Goal: Task Accomplishment & Management: Manage account settings

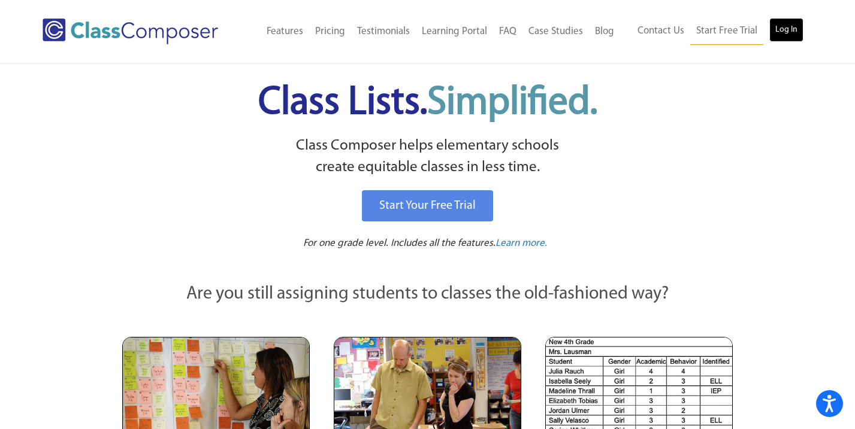
click at [788, 35] on link "Log In" at bounding box center [786, 30] width 34 height 24
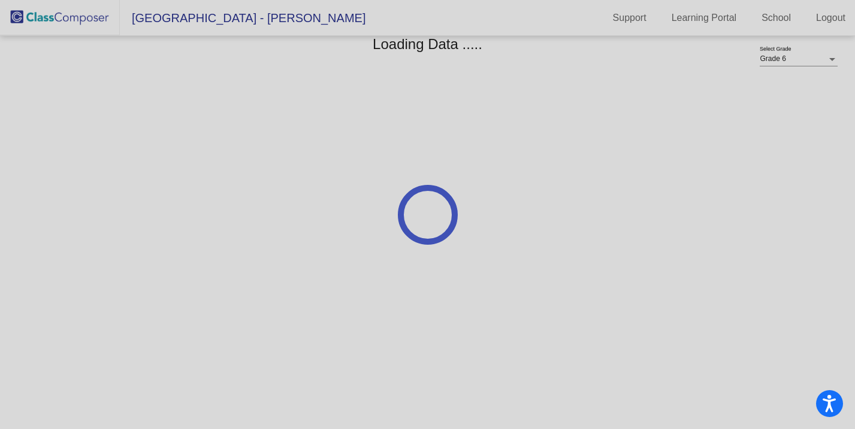
click at [324, 149] on div at bounding box center [427, 214] width 855 height 429
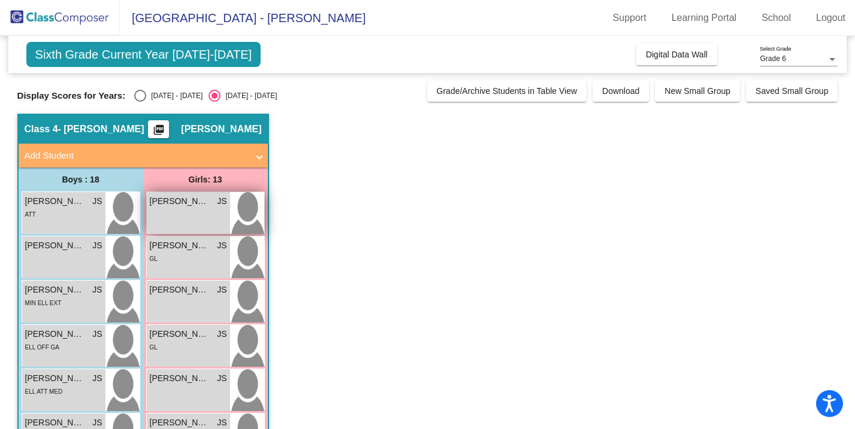
click at [200, 216] on div "[PERSON_NAME] JS lock do_not_disturb_alt" at bounding box center [188, 213] width 83 height 42
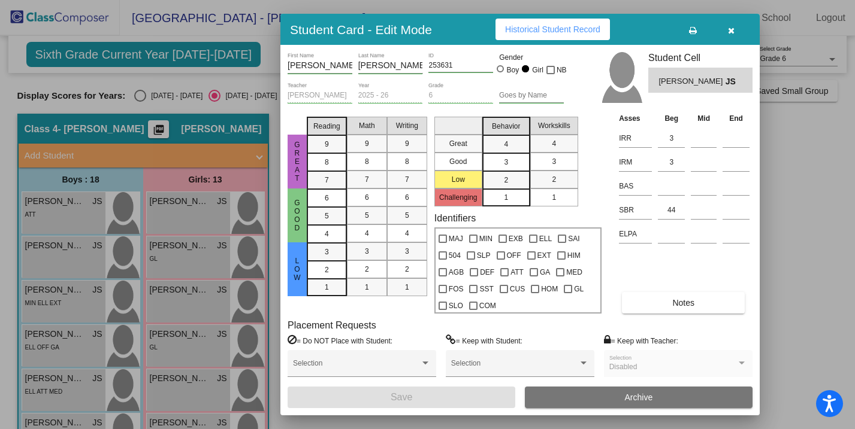
click at [732, 28] on icon "button" at bounding box center [731, 30] width 7 height 8
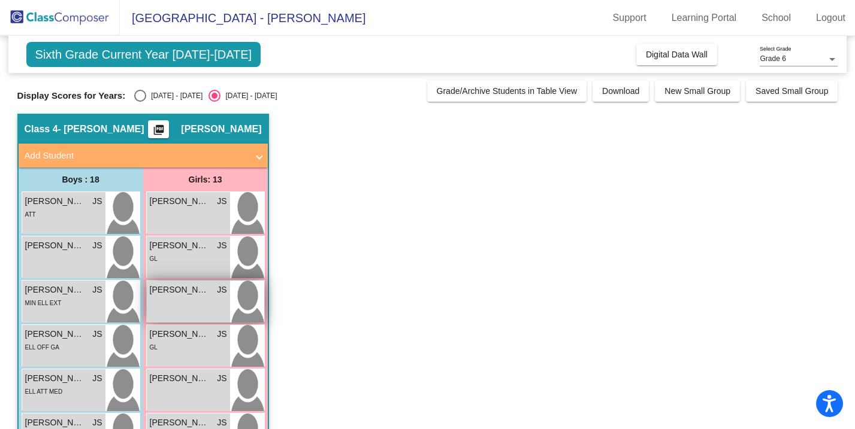
click at [193, 298] on div "[PERSON_NAME] lock do_not_disturb_alt" at bounding box center [188, 302] width 83 height 42
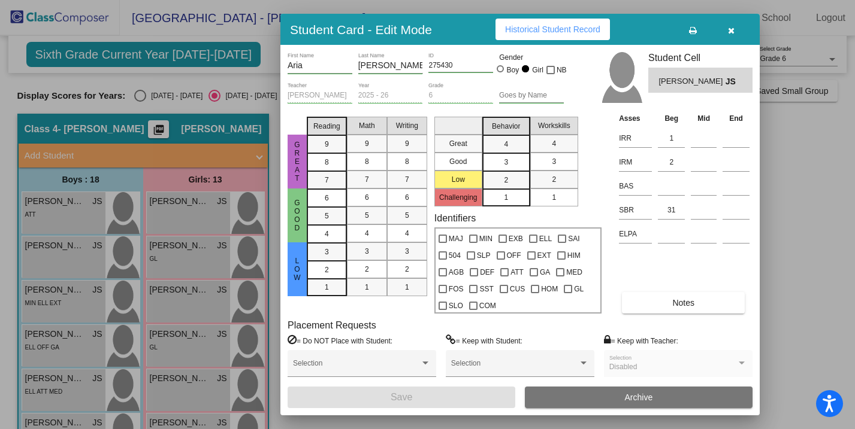
click at [732, 29] on icon "button" at bounding box center [731, 30] width 7 height 8
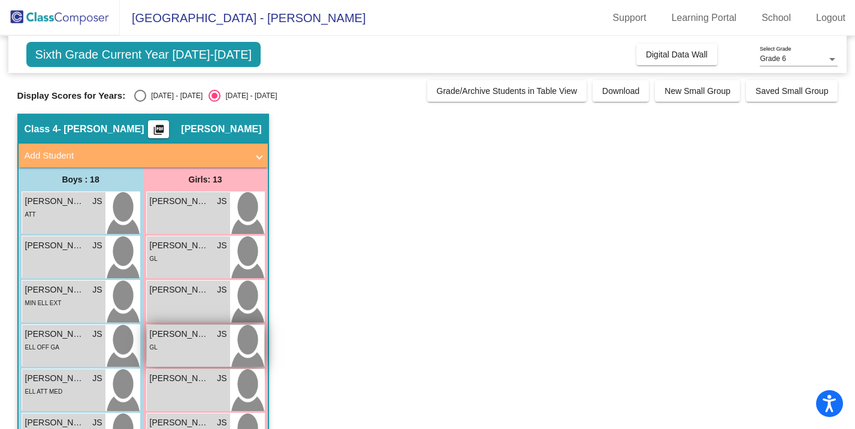
click at [194, 341] on div "GL" at bounding box center [188, 347] width 77 height 13
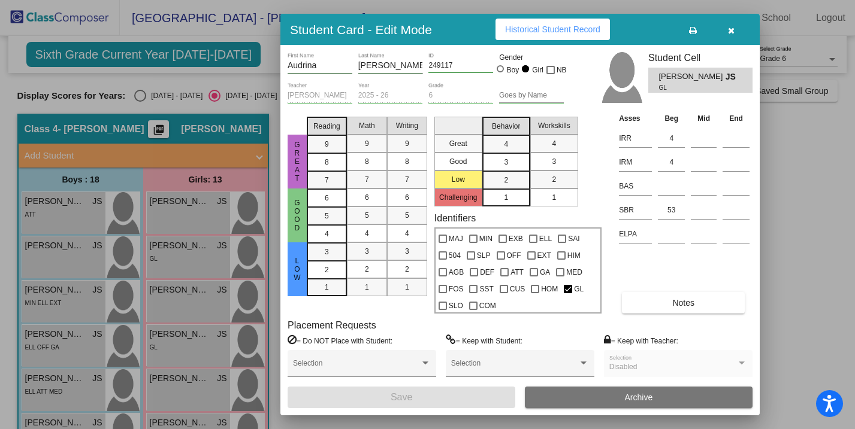
click at [734, 28] on button "button" at bounding box center [731, 30] width 38 height 22
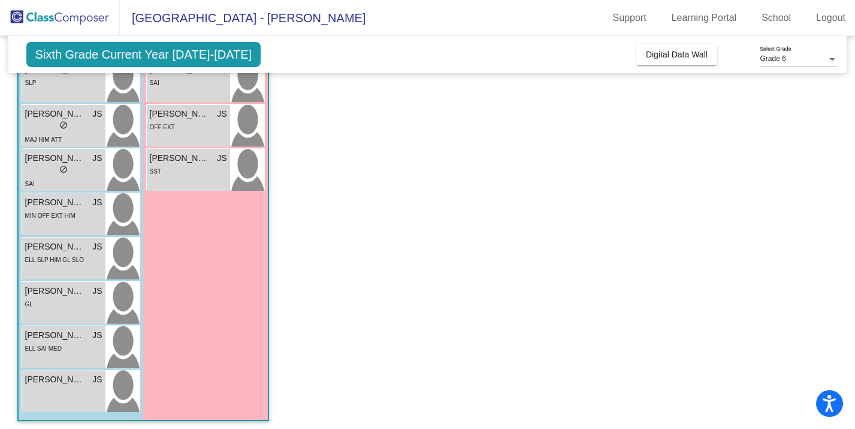
scroll to position [579, 0]
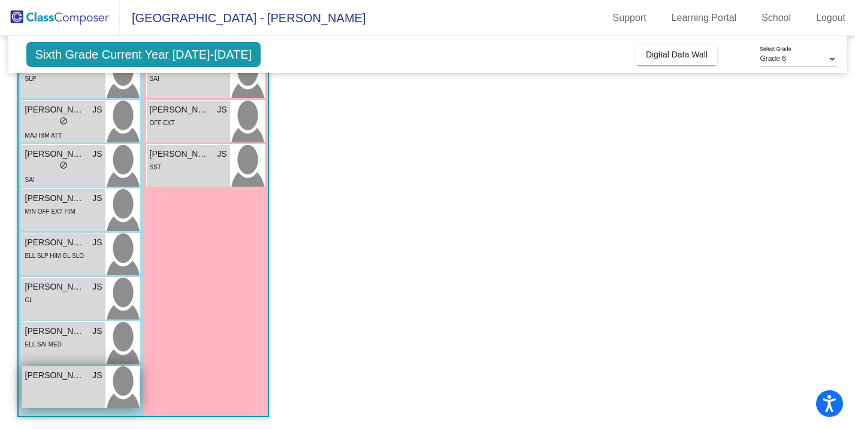
click at [53, 385] on div "[PERSON_NAME] lock do_not_disturb_alt" at bounding box center [63, 388] width 83 height 42
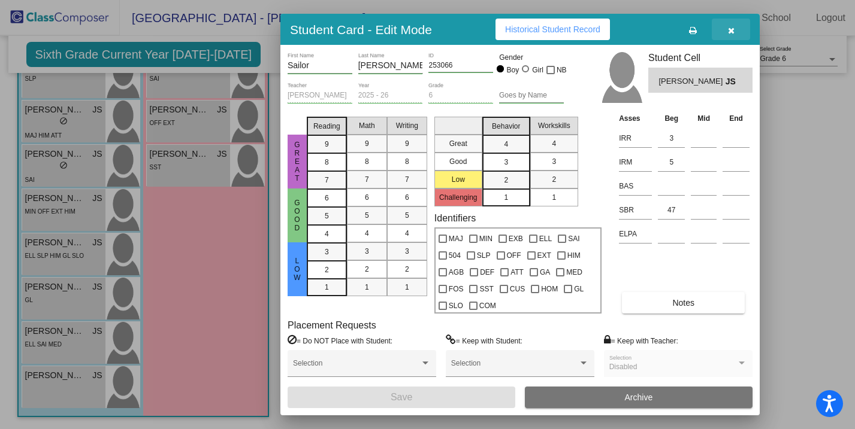
click at [729, 32] on icon "button" at bounding box center [731, 30] width 7 height 8
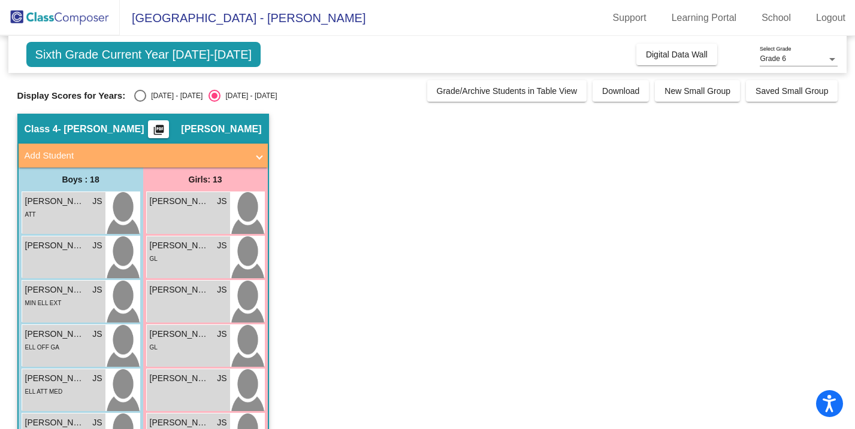
scroll to position [21, 0]
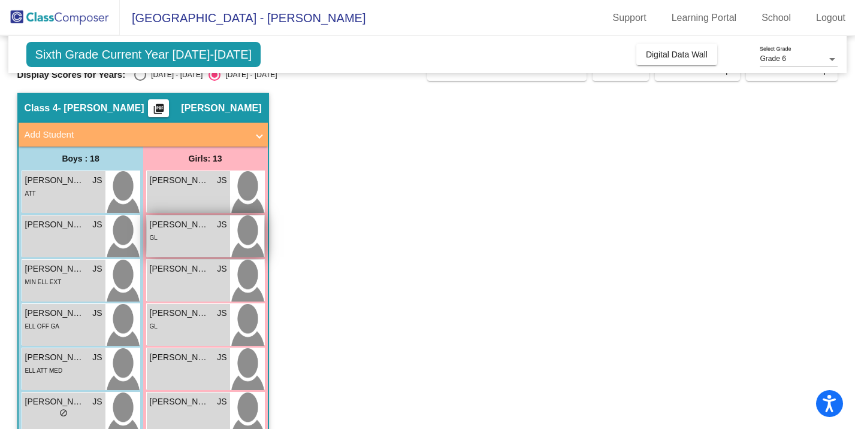
click at [180, 239] on div "GL" at bounding box center [188, 237] width 77 height 13
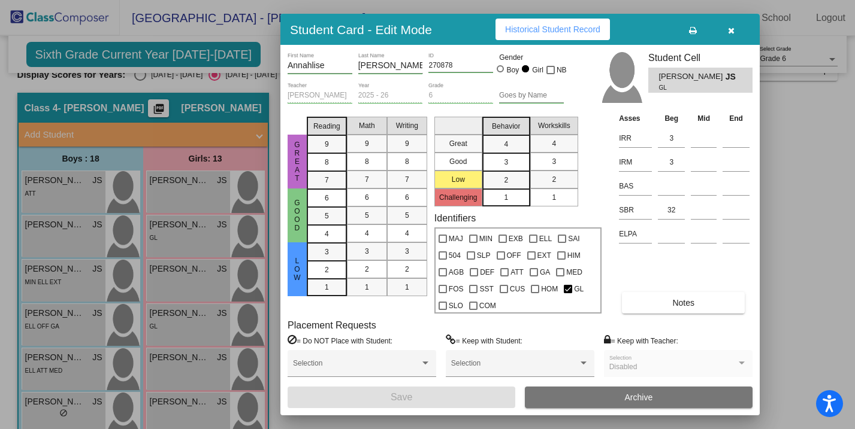
click at [731, 29] on icon "button" at bounding box center [731, 30] width 7 height 8
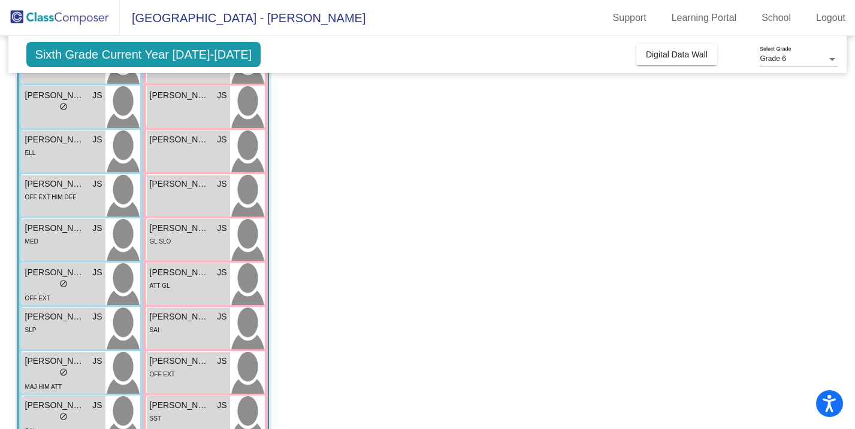
scroll to position [331, 0]
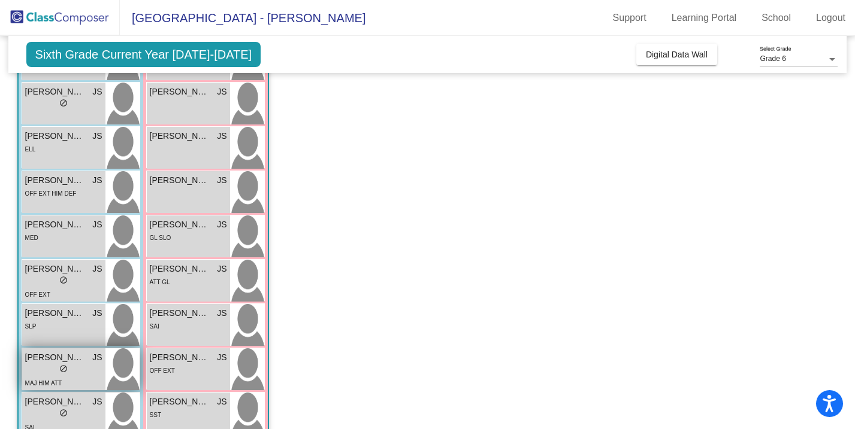
click at [84, 375] on div "lock do_not_disturb_alt" at bounding box center [63, 370] width 77 height 13
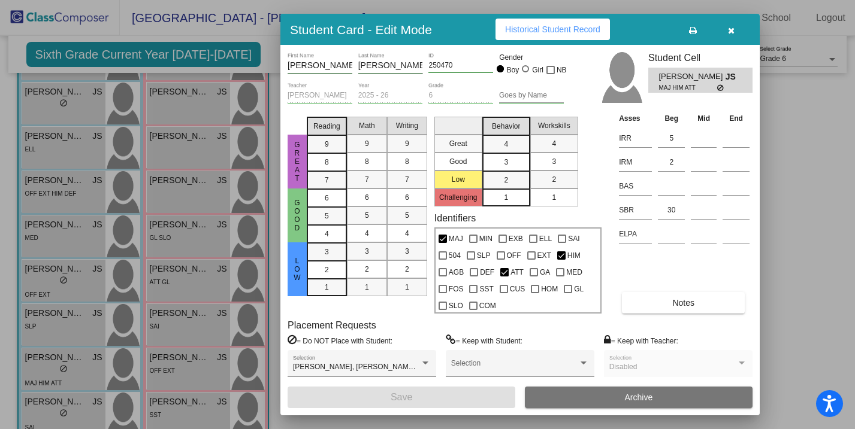
click at [731, 32] on icon "button" at bounding box center [731, 30] width 7 height 8
